Goal: Check status: Check status

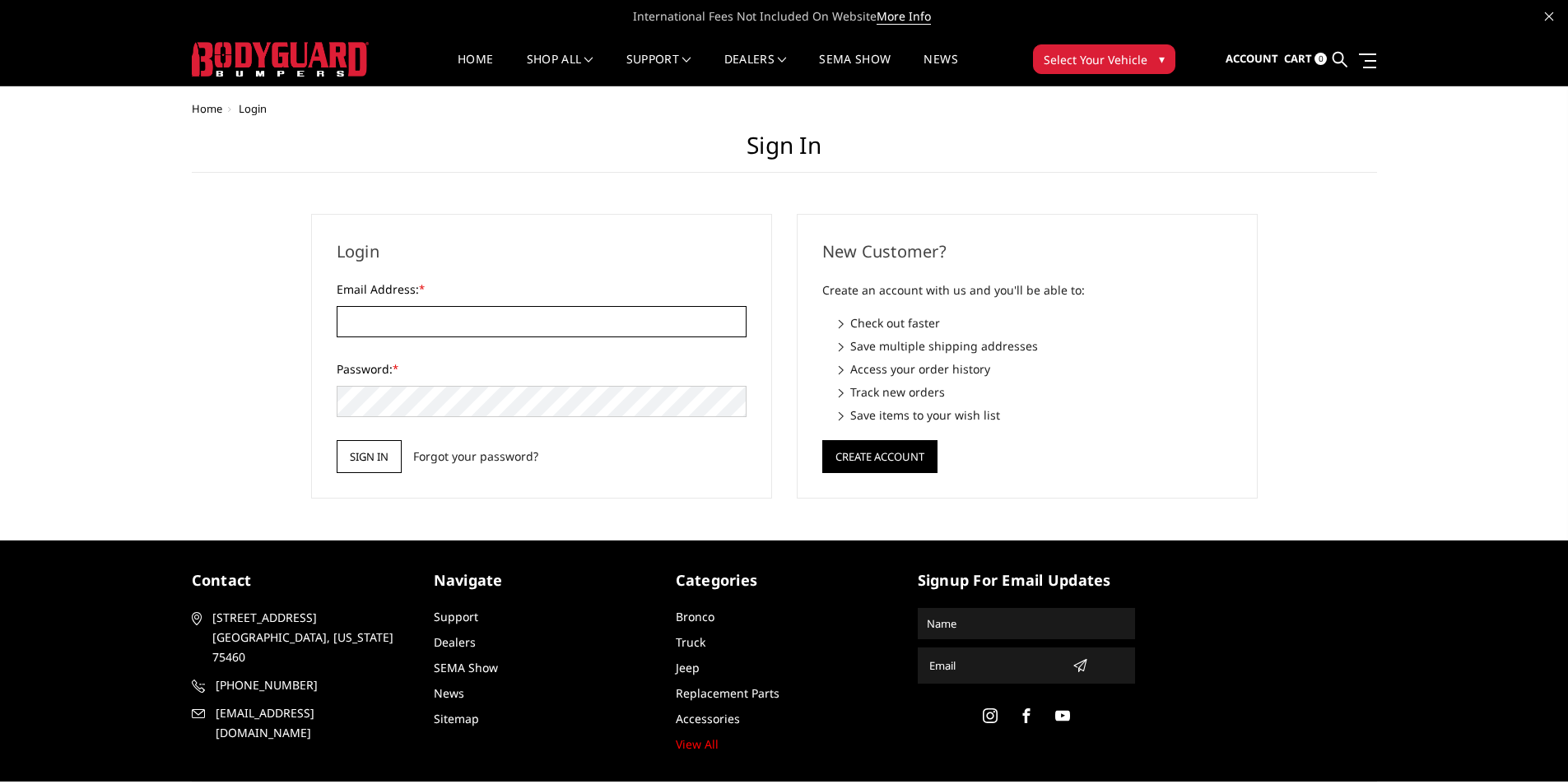
type input "[PERSON_NAME][EMAIL_ADDRESS][DOMAIN_NAME]"
click at [376, 444] on input "Sign in" at bounding box center [369, 456] width 65 height 33
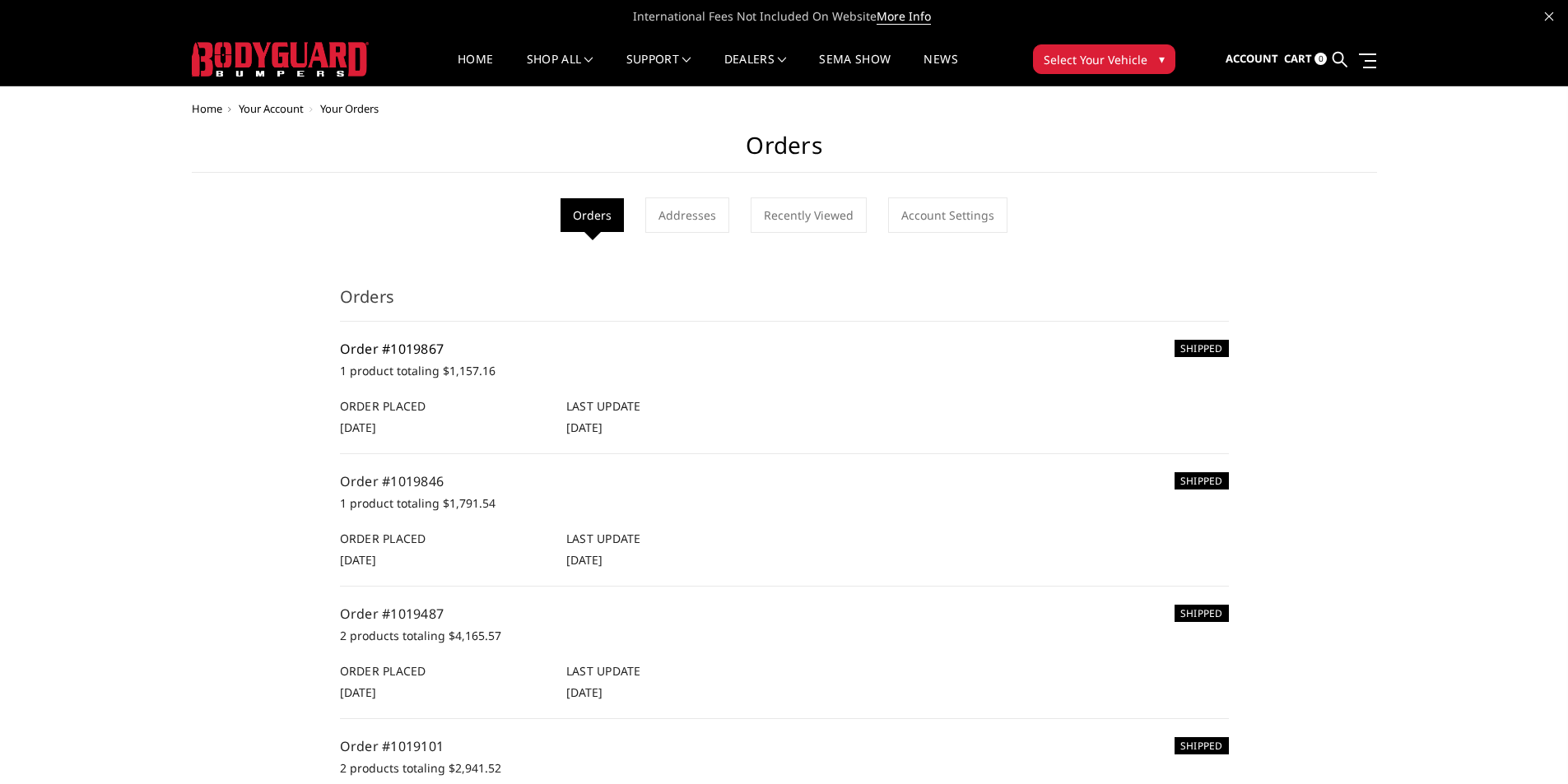
click at [403, 354] on link "Order #1019867" at bounding box center [392, 349] width 104 height 18
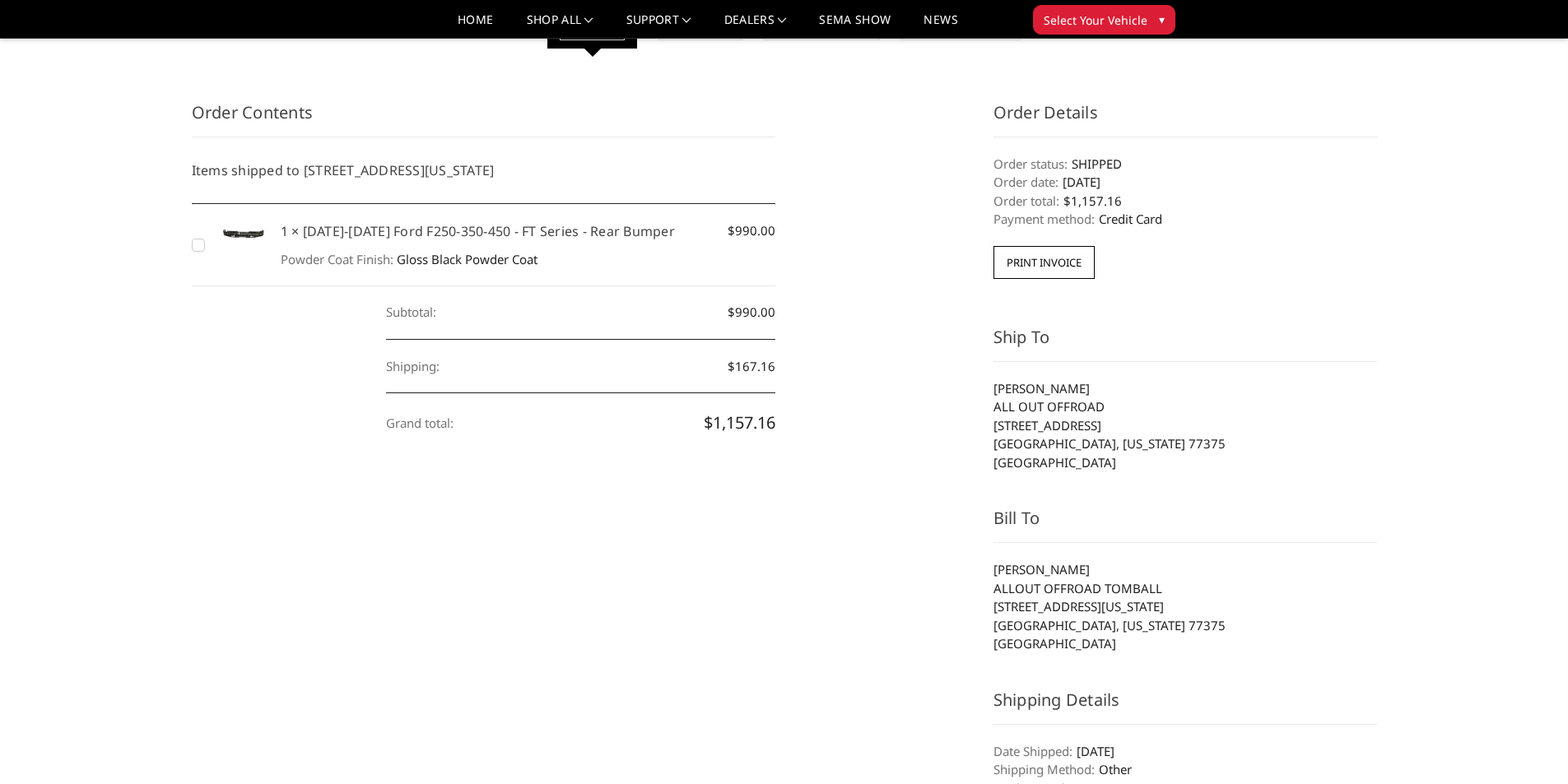
scroll to position [164, 0]
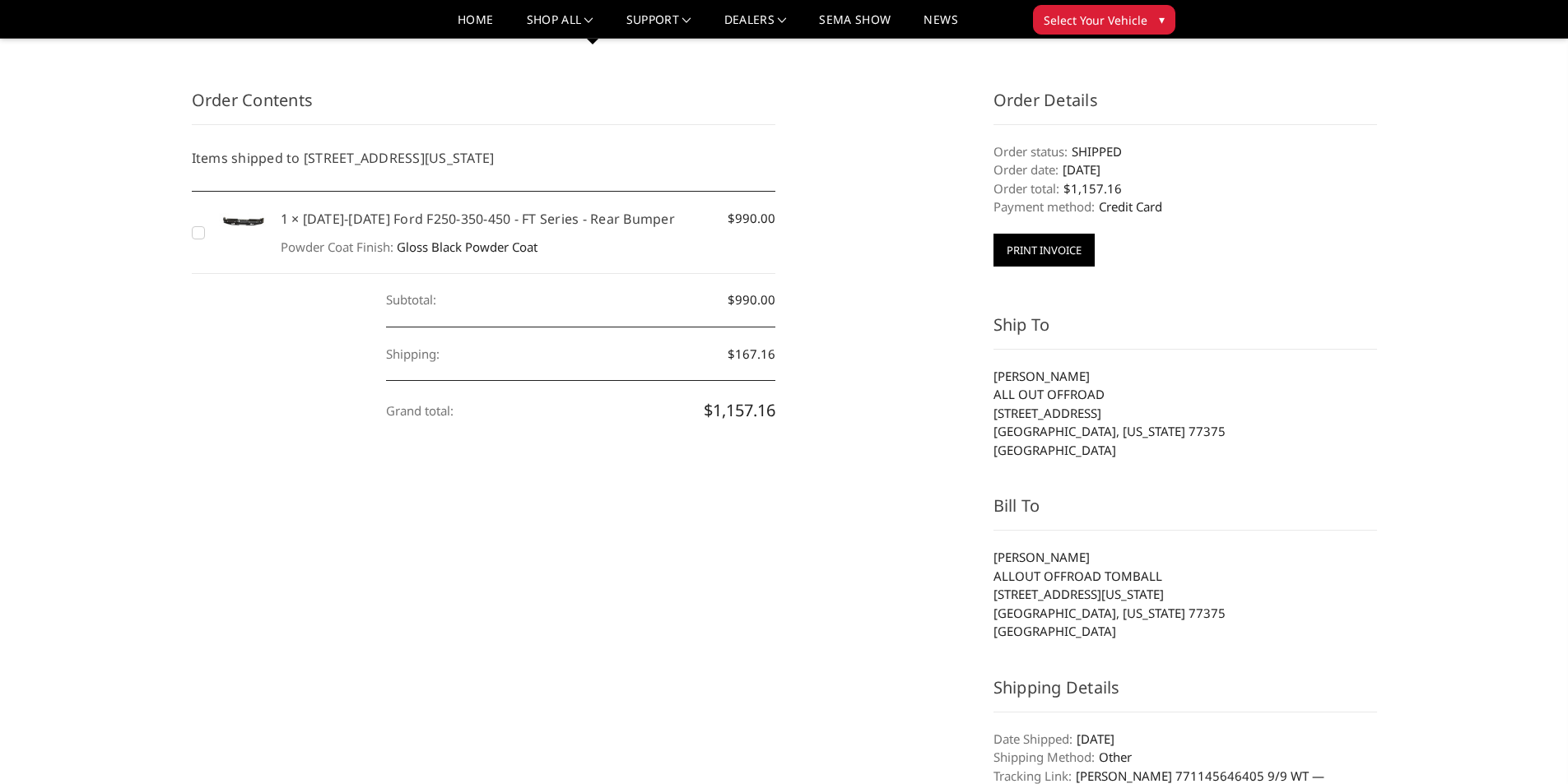
click at [1037, 256] on button "Print Invoice" at bounding box center [1044, 250] width 101 height 33
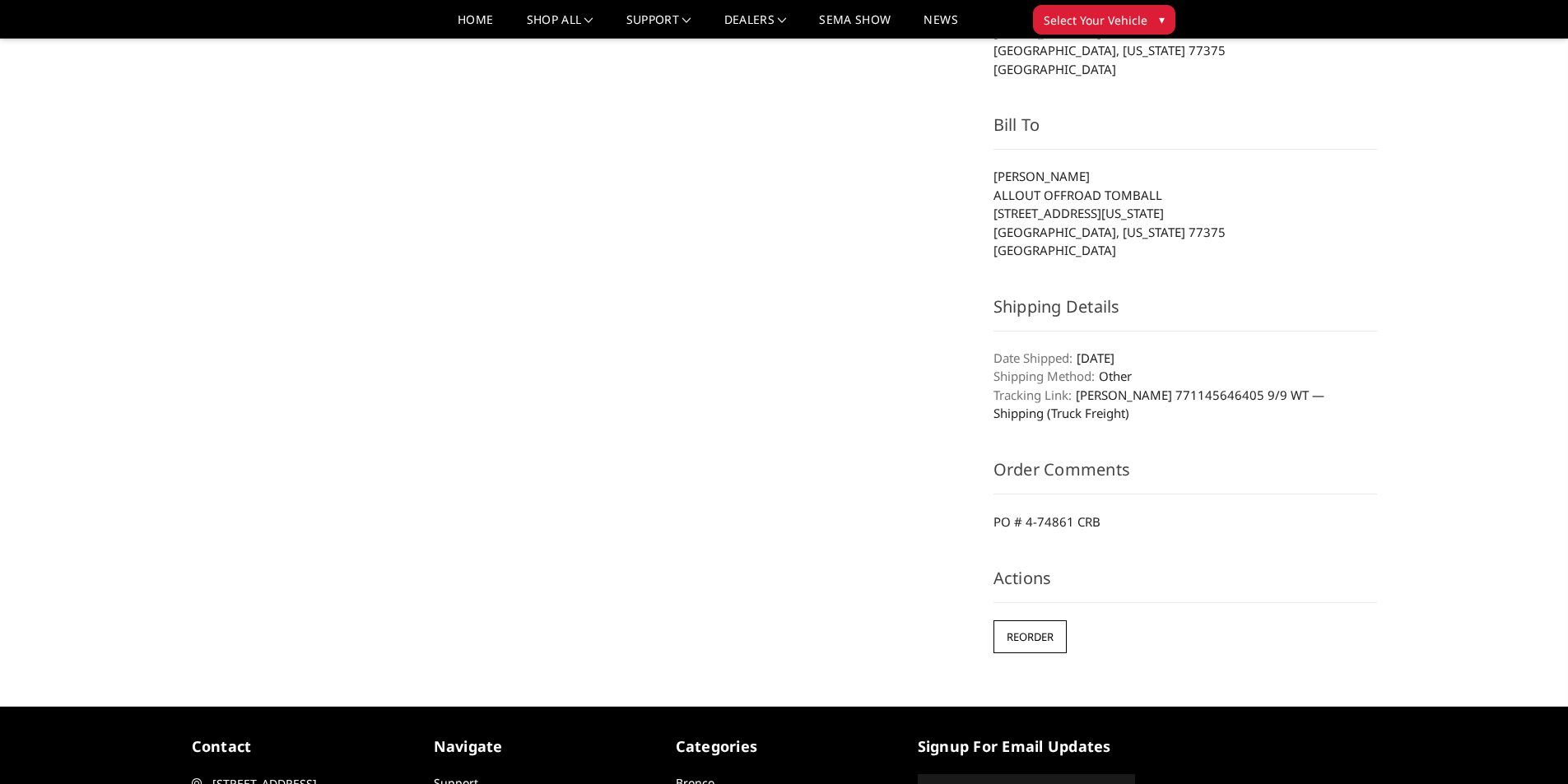
scroll to position [658, 0]
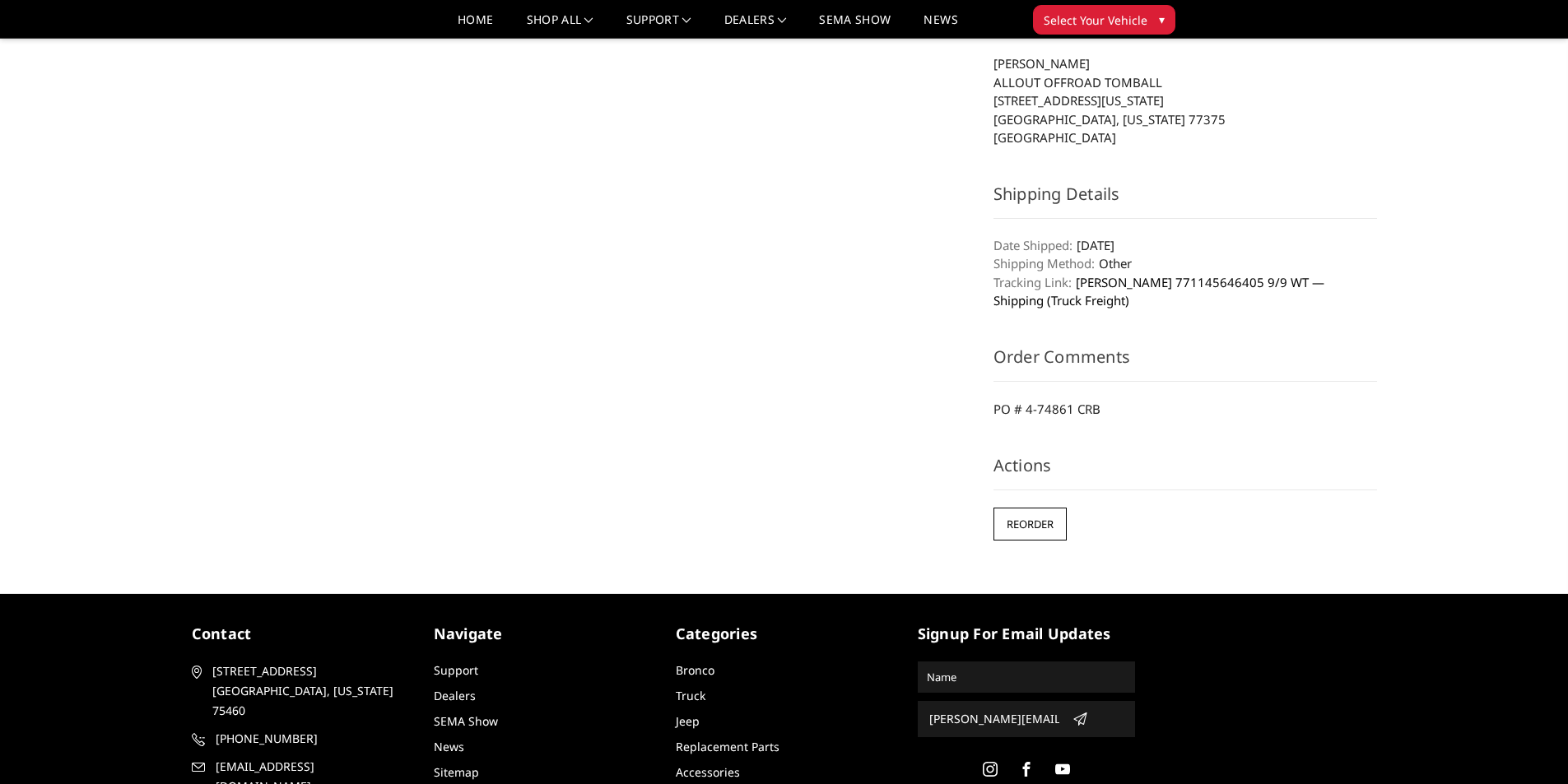
click at [1213, 286] on link "[PERSON_NAME] 771145646405 9/9 WT — Shipping (Truck Freight)" at bounding box center [1159, 291] width 331 height 36
drag, startPoint x: 1197, startPoint y: 297, endPoint x: 1193, endPoint y: 308, distance: 11.7
click at [1193, 308] on dd "SAIA 771145646405 9/9 WT — Shipping (Truck Freight)" at bounding box center [1185, 291] width 384 height 37
drag, startPoint x: 1176, startPoint y: 322, endPoint x: 1138, endPoint y: 312, distance: 39.3
click at [1176, 323] on aside "Order Details Order status: SHIPPED Order date: 27th Aug 2025 Order total: $1,1…" at bounding box center [1184, 73] width 401 height 957
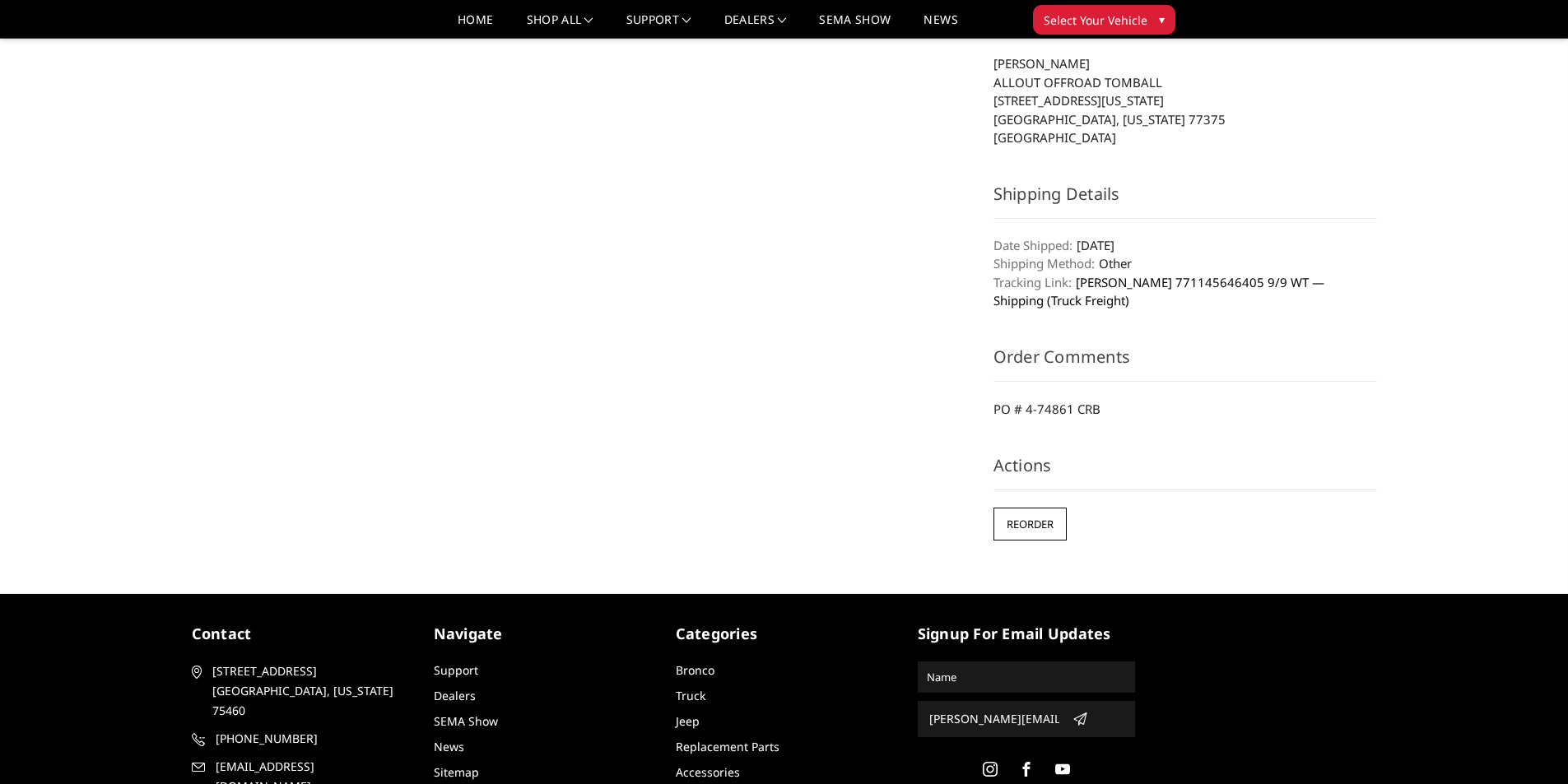
click at [1110, 289] on dd "[PERSON_NAME] 771145646405 9/9 WT — Shipping (Truck Freight)" at bounding box center [1185, 291] width 384 height 37
copy link "771145646405 9/9 WT — Shipping (Truck Freight)"
click at [1272, 293] on dd "[PERSON_NAME] 771145646405 9/9 WT — Shipping (Truck Freight)" at bounding box center [1185, 291] width 384 height 37
click at [1267, 279] on link "[PERSON_NAME] 771145646405 9/9 WT — Shipping (Truck Freight)" at bounding box center [1159, 291] width 331 height 36
